Goal: Task Accomplishment & Management: Use online tool/utility

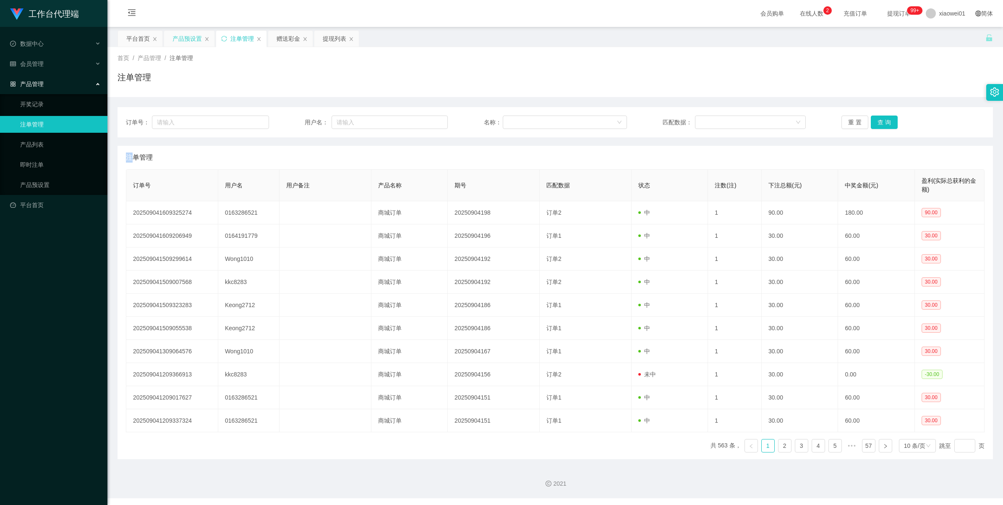
click at [181, 37] on div "产品预设置" at bounding box center [187, 39] width 29 height 16
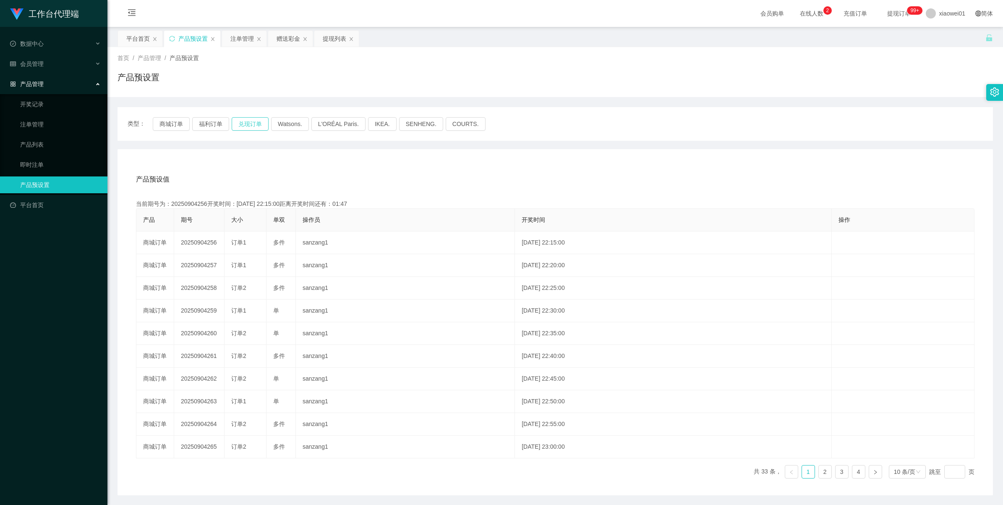
click at [254, 120] on button "兑现订单" at bounding box center [250, 123] width 37 height 13
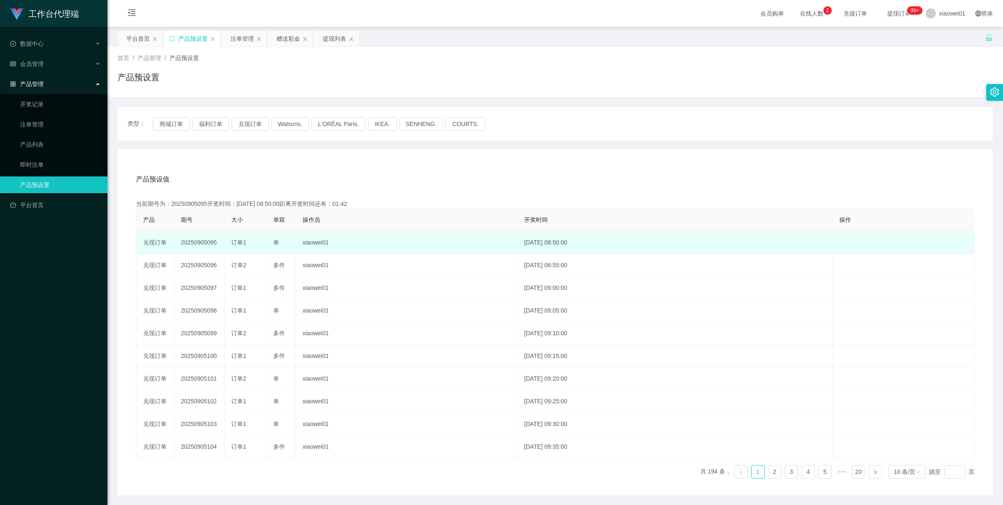
click at [195, 246] on td "20250905095" at bounding box center [199, 242] width 50 height 23
click at [197, 243] on td "20250905095" at bounding box center [199, 242] width 50 height 23
copy td "20250905095"
